Goal: Task Accomplishment & Management: Complete application form

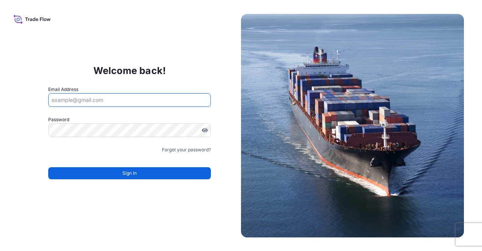
click at [116, 103] on input "Email Address" at bounding box center [129, 100] width 163 height 14
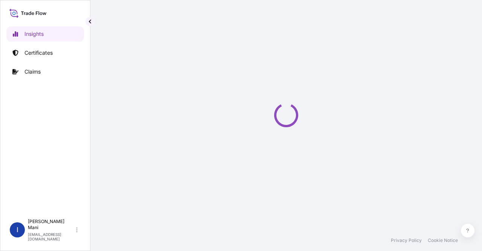
select select "2025"
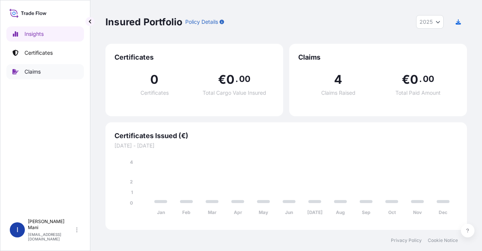
click at [36, 71] on p "Claims" at bounding box center [32, 72] width 16 height 8
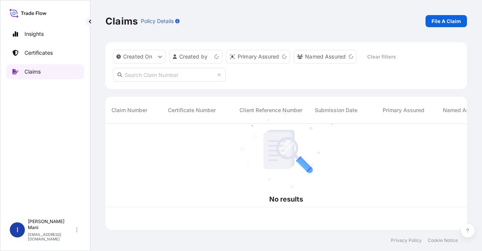
scroll to position [104, 356]
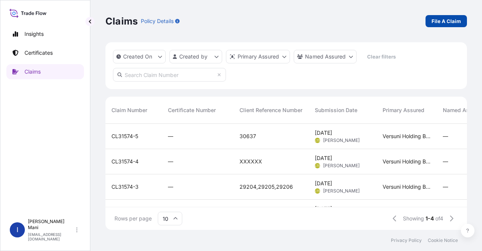
click at [450, 23] on p "File A Claim" at bounding box center [446, 21] width 29 height 8
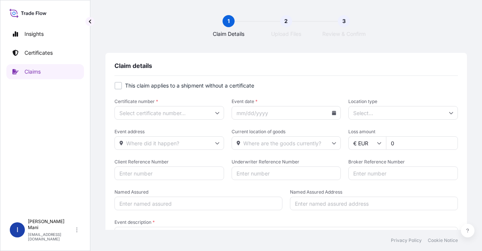
click at [119, 86] on div at bounding box center [119, 86] width 8 height 8
checkbox input "true"
click at [215, 112] on icon at bounding box center [217, 112] width 5 height 5
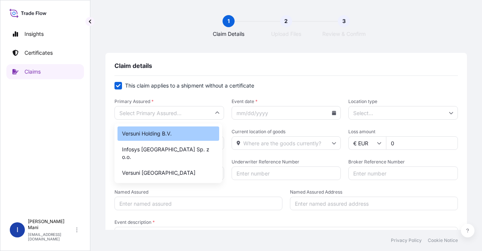
click at [191, 133] on div "Versuni Holding B.V." at bounding box center [169, 133] width 102 height 14
type input "Versuni Holding B.V."
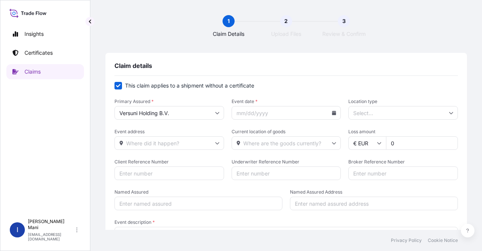
click at [332, 114] on icon at bounding box center [334, 112] width 4 height 5
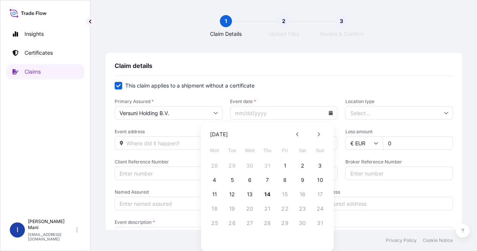
click at [299, 134] on button at bounding box center [297, 134] width 12 height 12
click at [248, 195] on button "14" at bounding box center [249, 194] width 12 height 12
type input "05/14/2025"
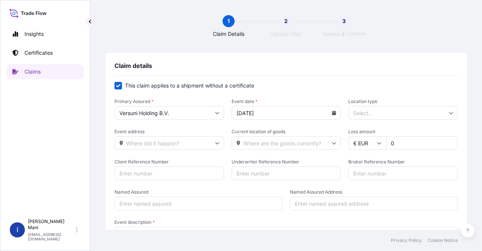
click at [215, 144] on icon at bounding box center [217, 143] width 5 height 5
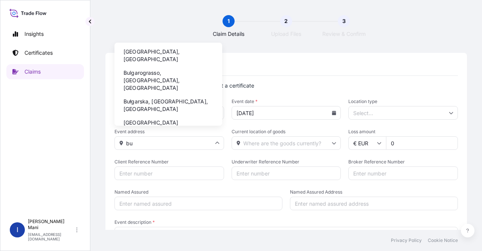
type input "b"
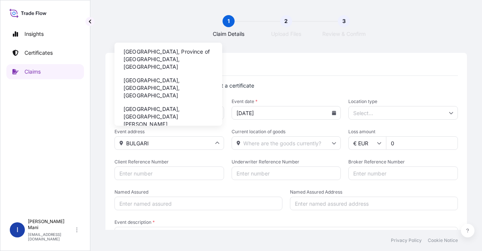
click at [168, 55] on li "Bulgaria, Province of Forlì-Cesena, Italy" at bounding box center [169, 59] width 102 height 27
type input "Bulgaria, Province of Forlì-Cesena, Italy"
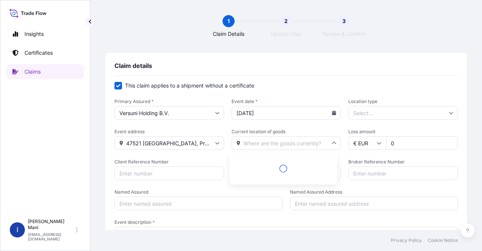
click at [283, 145] on input "Current location of goods" at bounding box center [287, 143] width 110 height 14
type input "b"
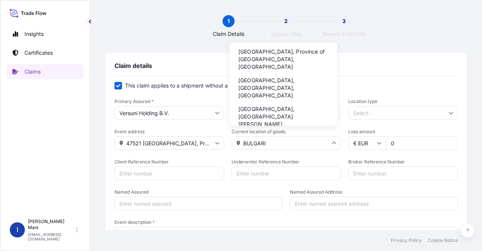
click at [281, 49] on li "Bulgaria, Province of Forlì-Cesena, Italy" at bounding box center [283, 59] width 102 height 27
type input "Bulgaria, Province of Forlì-Cesena, Italy"
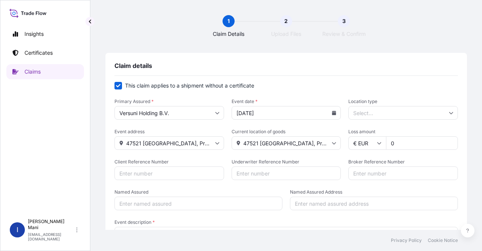
click at [409, 146] on input "0" at bounding box center [422, 143] width 72 height 14
drag, startPoint x: 399, startPoint y: 144, endPoint x: 361, endPoint y: 143, distance: 37.3
click at [361, 143] on div "€ EUR 0" at bounding box center [403, 143] width 110 height 14
paste input "275418"
type input "275418"
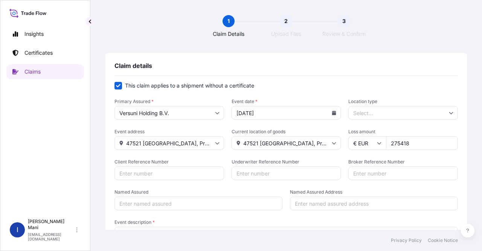
click at [419, 156] on form "This claim applies to a shipment without a certificate Primary Assured * Versun…" at bounding box center [287, 174] width 344 height 184
click at [404, 157] on form "This claim applies to a shipment without a certificate Primary Assured * Versun…" at bounding box center [287, 174] width 344 height 184
click at [180, 174] on input "Client Reference Number" at bounding box center [170, 173] width 110 height 14
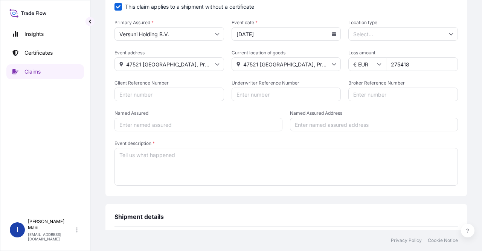
scroll to position [41, 0]
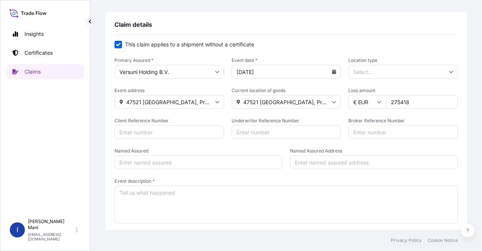
click at [151, 131] on input "Client Reference Number" at bounding box center [170, 132] width 110 height 14
type input "29489"
click at [163, 157] on input "Named Assured" at bounding box center [199, 162] width 168 height 14
type input "v"
click at [176, 157] on input "V" at bounding box center [199, 162] width 168 height 14
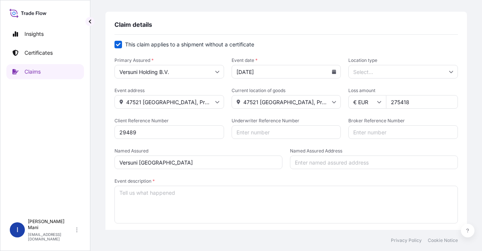
click at [160, 163] on input "Versuni Netherlands" at bounding box center [199, 162] width 168 height 14
type input "Versuni"
click at [305, 164] on input "Named Assured Address" at bounding box center [374, 162] width 168 height 14
paste input "Netherlands"
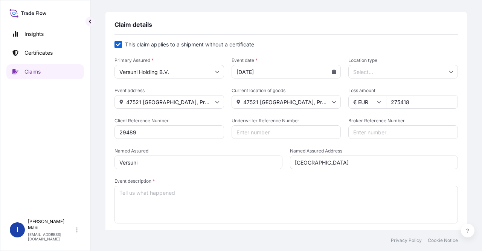
type input "Netherlands"
click at [221, 196] on textarea "Event description *" at bounding box center [287, 204] width 344 height 38
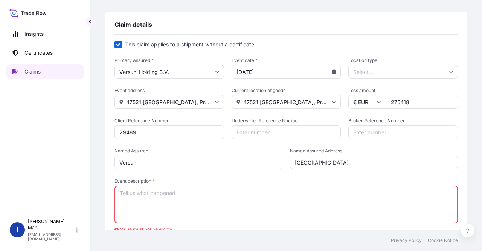
click at [159, 195] on textarea "Event description *" at bounding box center [287, 204] width 344 height 38
paste textarea "The truck has arrived at loading place and load on 10.05.2025 – customs cleranc…"
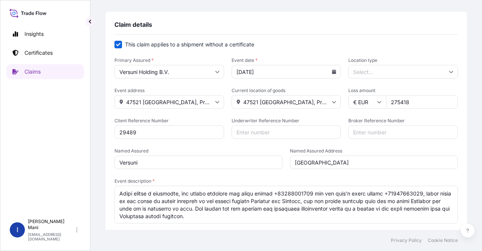
scroll to position [184, 0]
click at [261, 214] on textarea "Event description *" at bounding box center [287, 204] width 344 height 38
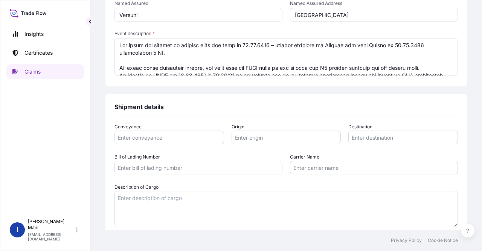
scroll to position [264, 0]
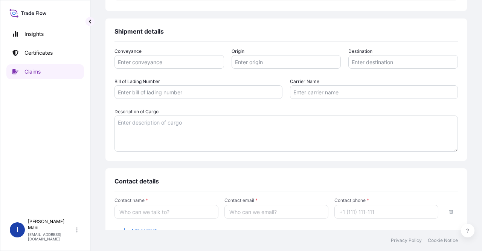
type textarea "The truck has arrived at loading place and load on 10.05.2025 – customs cleranc…"
click at [159, 62] on input "Conveyance" at bounding box center [170, 62] width 110 height 14
type input "Road"
type input "Romania"
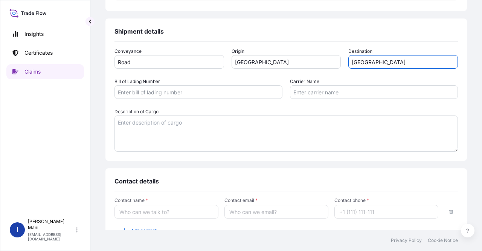
type input "Turkey"
click at [207, 95] on input "Bill of Lading Number" at bounding box center [199, 92] width 168 height 14
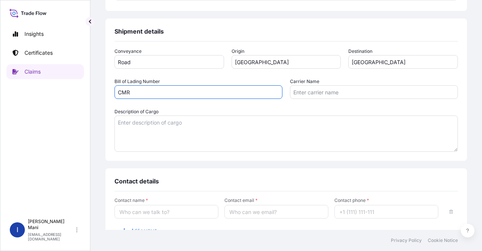
type input "CMR"
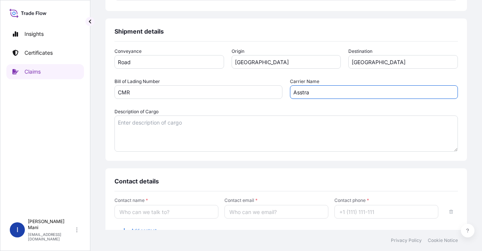
type input "Asstra"
click at [228, 102] on div "Conveyance Road Origin Romania Destination Turkey Bill of Lading Number CMR Car…" at bounding box center [287, 99] width 344 height 104
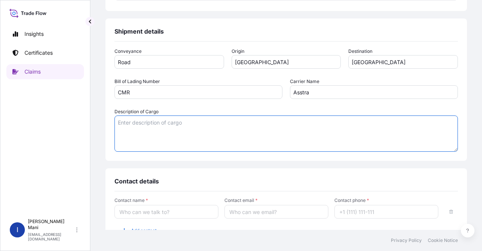
click at [173, 128] on textarea "Description of Cargo" at bounding box center [287, 133] width 344 height 36
paste textarea "EP5543/80 WEU EEU ESPRESSO PHI WHITE COP"
paste textarea "688001000400"
paste textarea "792"
click at [137, 124] on textarea "Product : EP5543/80 WEU EEU ESPRESSO PHI WHITE COP SKU : 688001000400 Pcs : 792" at bounding box center [287, 133] width 344 height 36
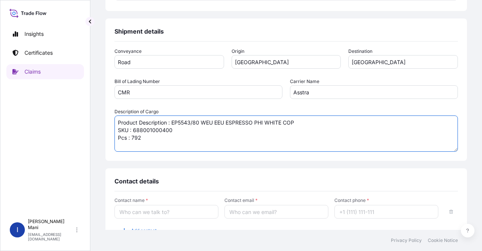
type textarea "Product Description : EP5543/80 WEU EEU ESPRESSO PHI WHITE COP SKU : 6880010004…"
click at [183, 132] on textarea "Product Description : EP5543/80 WEU EEU ESPRESSO PHI WHITE COP SKU : 6880010004…" at bounding box center [287, 133] width 344 height 36
click at [167, 141] on textarea "Product Description : EP5543/80 WEU EEU ESPRESSO PHI WHITE COP SKU : 6880010004…" at bounding box center [287, 133] width 344 height 36
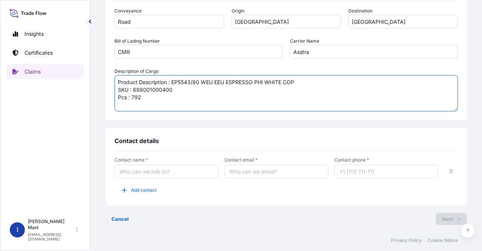
scroll to position [305, 0]
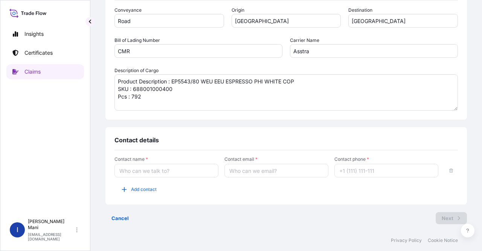
click at [168, 168] on input "Contact name *" at bounding box center [167, 170] width 104 height 14
type input "Claim team"
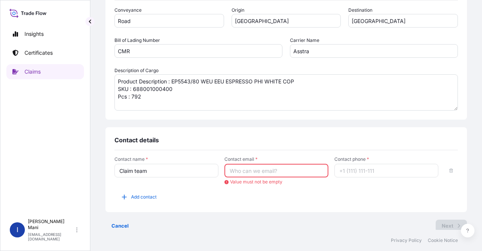
paste input "da_iwd_claims_management@versuni.com"
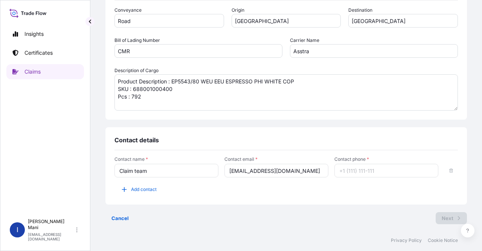
type input "da_iwd_claims_management@versuni.com"
click at [377, 173] on input "Contact phone *" at bounding box center [387, 170] width 104 height 14
type input "1"
click at [280, 189] on div "Contact name * Claim team Contact email * da_iwd_claims_management@versuni.com …" at bounding box center [287, 175] width 344 height 39
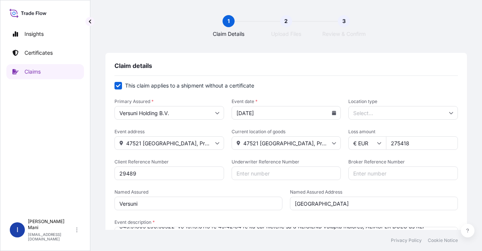
click at [380, 115] on input "Location type" at bounding box center [403, 113] width 110 height 14
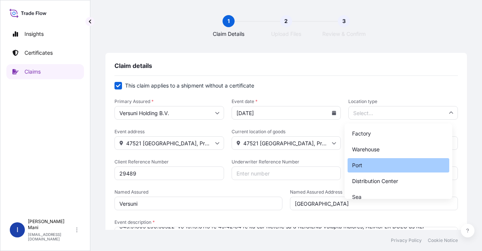
scroll to position [38, 0]
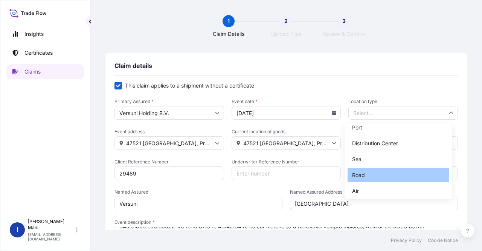
click at [374, 173] on div "Road" at bounding box center [399, 175] width 102 height 14
type input "Road"
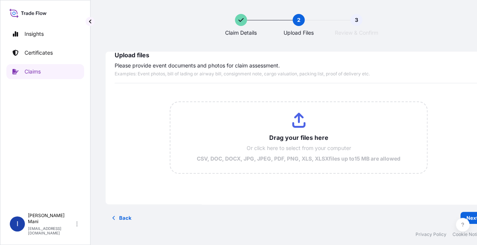
scroll to position [0, 0]
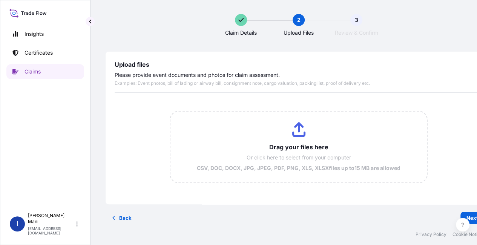
click at [298, 132] on input "Drag your files here Or click here to select from your computer CSV, DOC, DOCX,…" at bounding box center [298, 147] width 256 height 71
type input "C:\fakepath\92139621-Packing List.pdf"
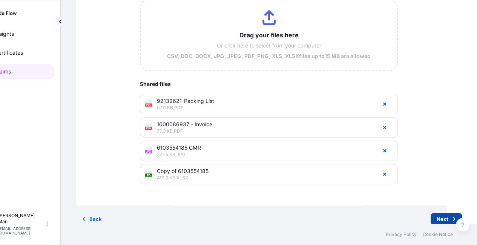
click at [439, 220] on p "Next" at bounding box center [442, 219] width 12 height 8
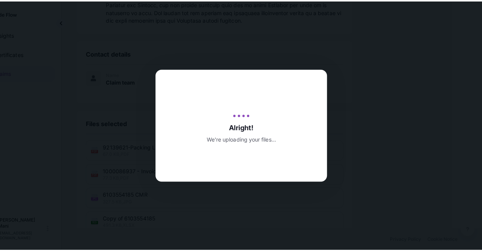
scroll to position [0, 30]
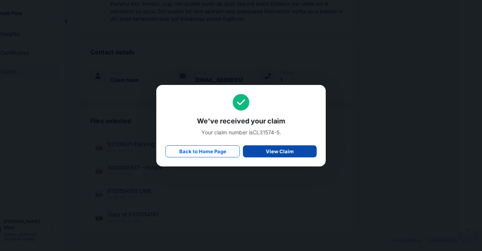
click at [284, 152] on p "View Claim" at bounding box center [280, 151] width 28 height 8
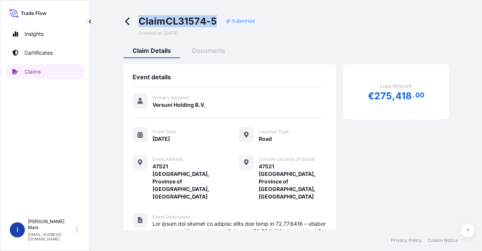
drag, startPoint x: 139, startPoint y: 22, endPoint x: 218, endPoint y: 21, distance: 79.1
click at [218, 21] on div "Claim CL31574-5 Submitted" at bounding box center [199, 21] width 121 height 12
copy span "Claim CL31574-5"
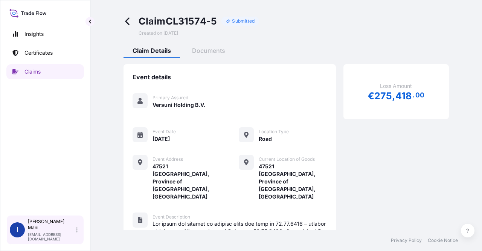
click at [77, 232] on icon at bounding box center [77, 229] width 2 height 5
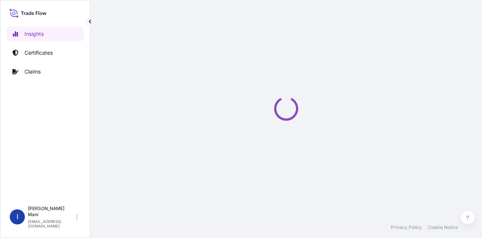
select select "2025"
